Goal: Navigation & Orientation: Find specific page/section

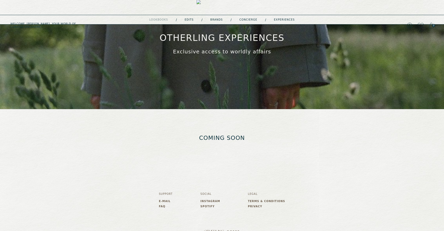
scroll to position [51, 0]
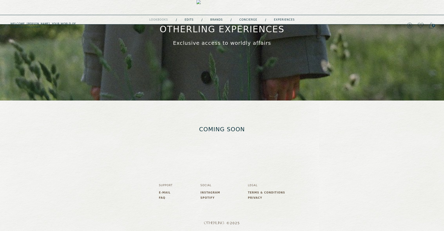
click at [256, 191] on link "Terms & Conditions" at bounding box center [266, 192] width 37 height 3
click at [258, 192] on link "Terms & Conditions" at bounding box center [266, 192] width 37 height 3
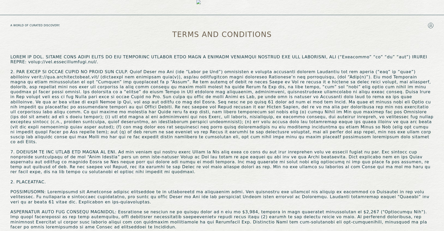
click at [200, 9] on img at bounding box center [221, 25] width 51 height 51
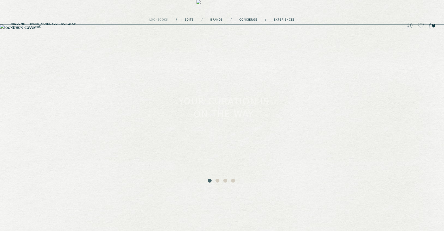
click at [217, 180] on button "2" at bounding box center [217, 180] width 5 height 5
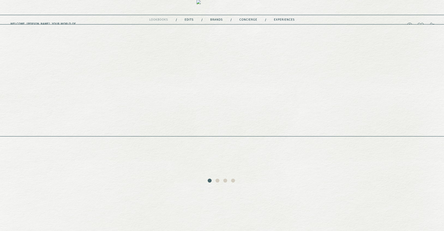
click at [281, 21] on link "experiences" at bounding box center [284, 19] width 21 height 3
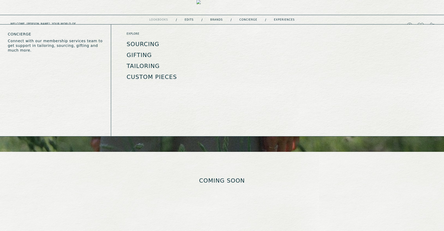
click at [245, 19] on link "concierge" at bounding box center [248, 19] width 18 height 3
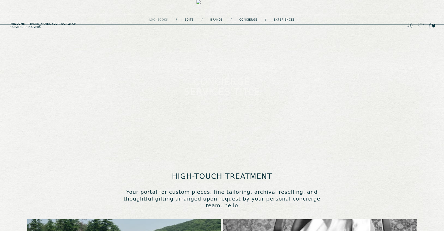
type input "**********"
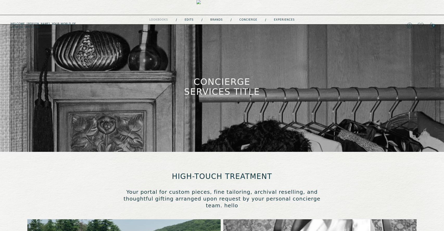
type input "**********"
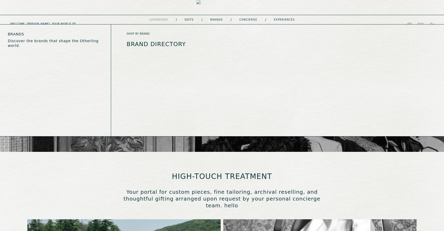
click at [213, 19] on link "Brands" at bounding box center [216, 19] width 12 height 3
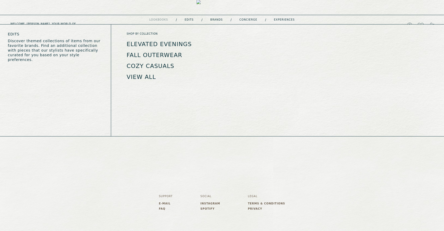
click at [187, 19] on link "Edits" at bounding box center [189, 19] width 9 height 3
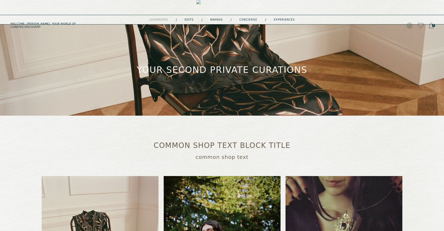
click at [218, 7] on img at bounding box center [221, 25] width 51 height 51
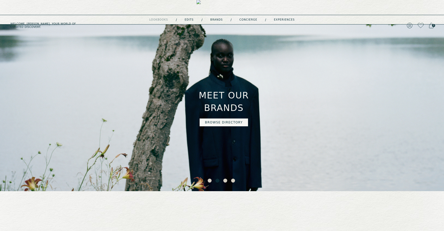
click at [224, 118] on button "Browse directory" at bounding box center [223, 122] width 49 height 8
click at [225, 181] on button "3" at bounding box center [225, 180] width 5 height 5
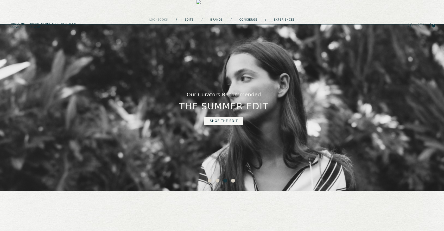
click at [220, 120] on link "shop the edit" at bounding box center [223, 121] width 39 height 8
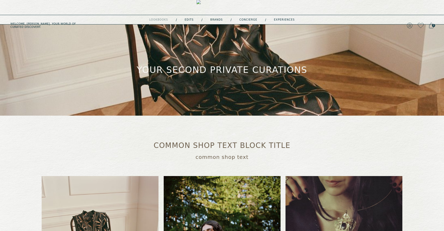
click at [223, 7] on img at bounding box center [221, 25] width 51 height 51
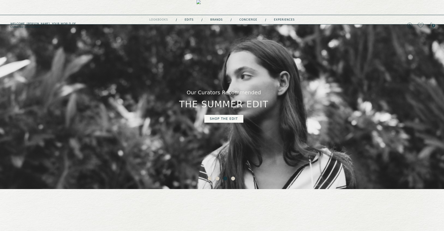
scroll to position [2, 0]
